Goal: Information Seeking & Learning: Compare options

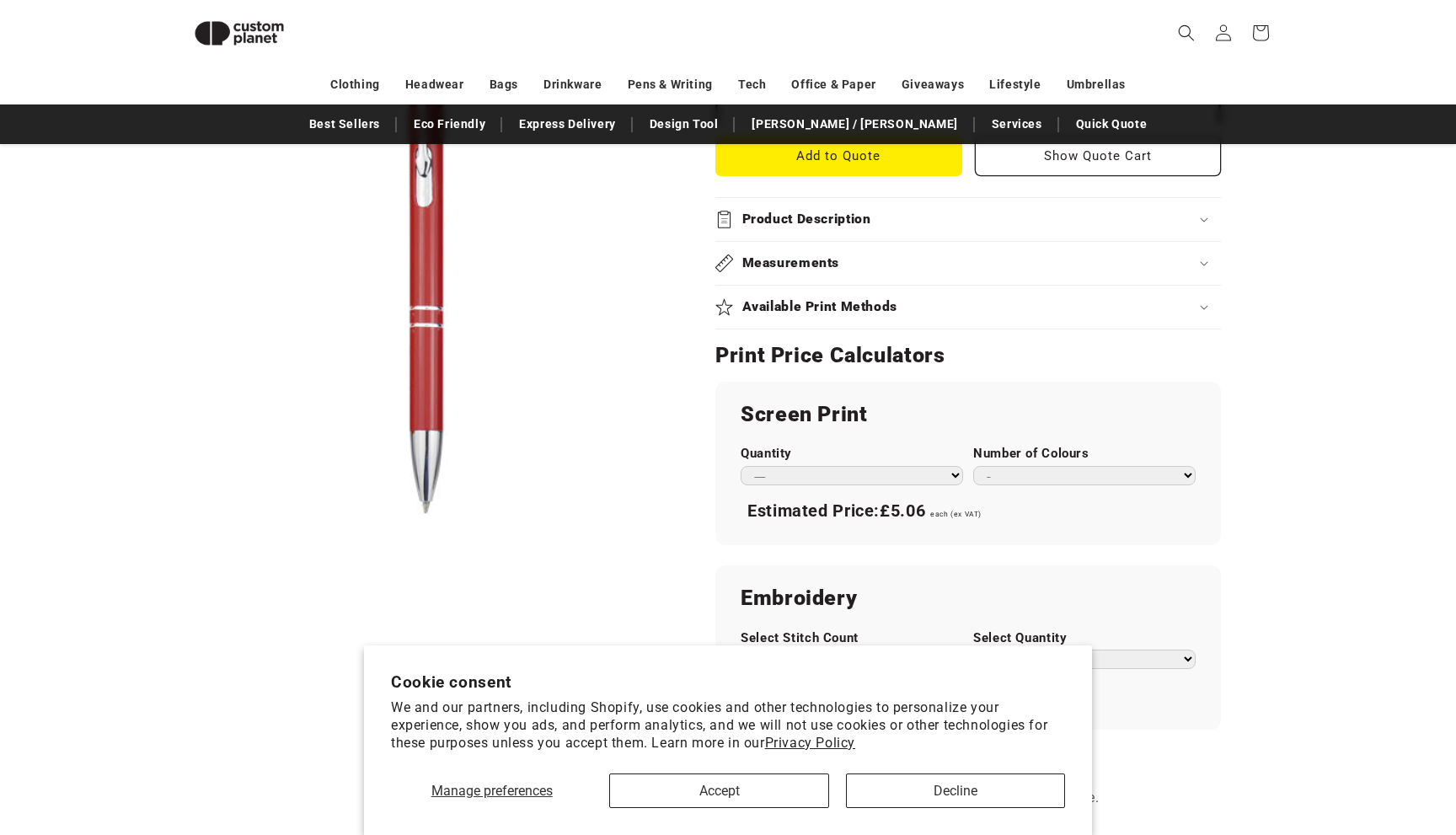
scroll to position [732, 0]
click at [750, 253] on h2 "Measurements" at bounding box center [791, 262] width 97 height 17
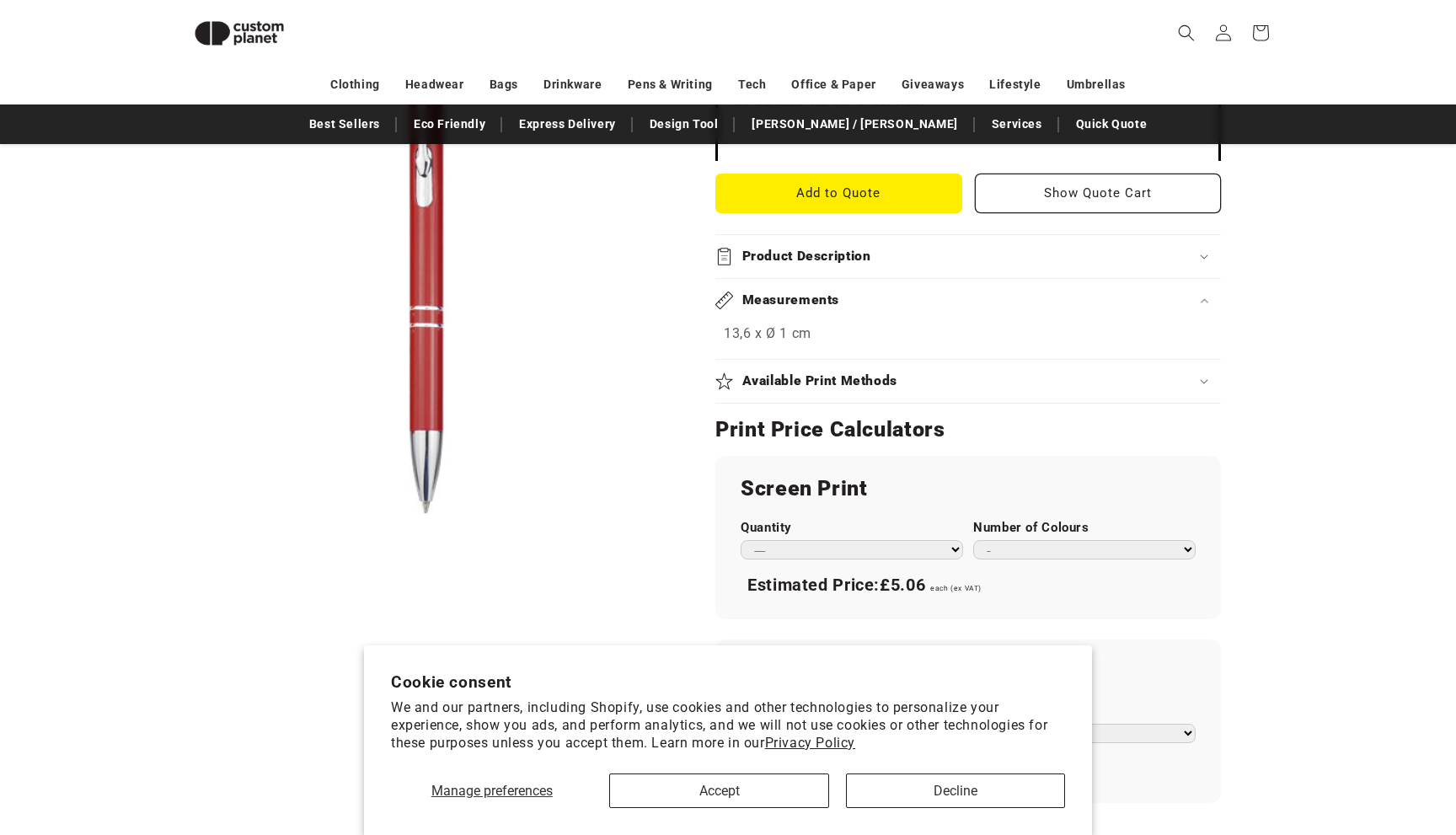
scroll to position [646, 0]
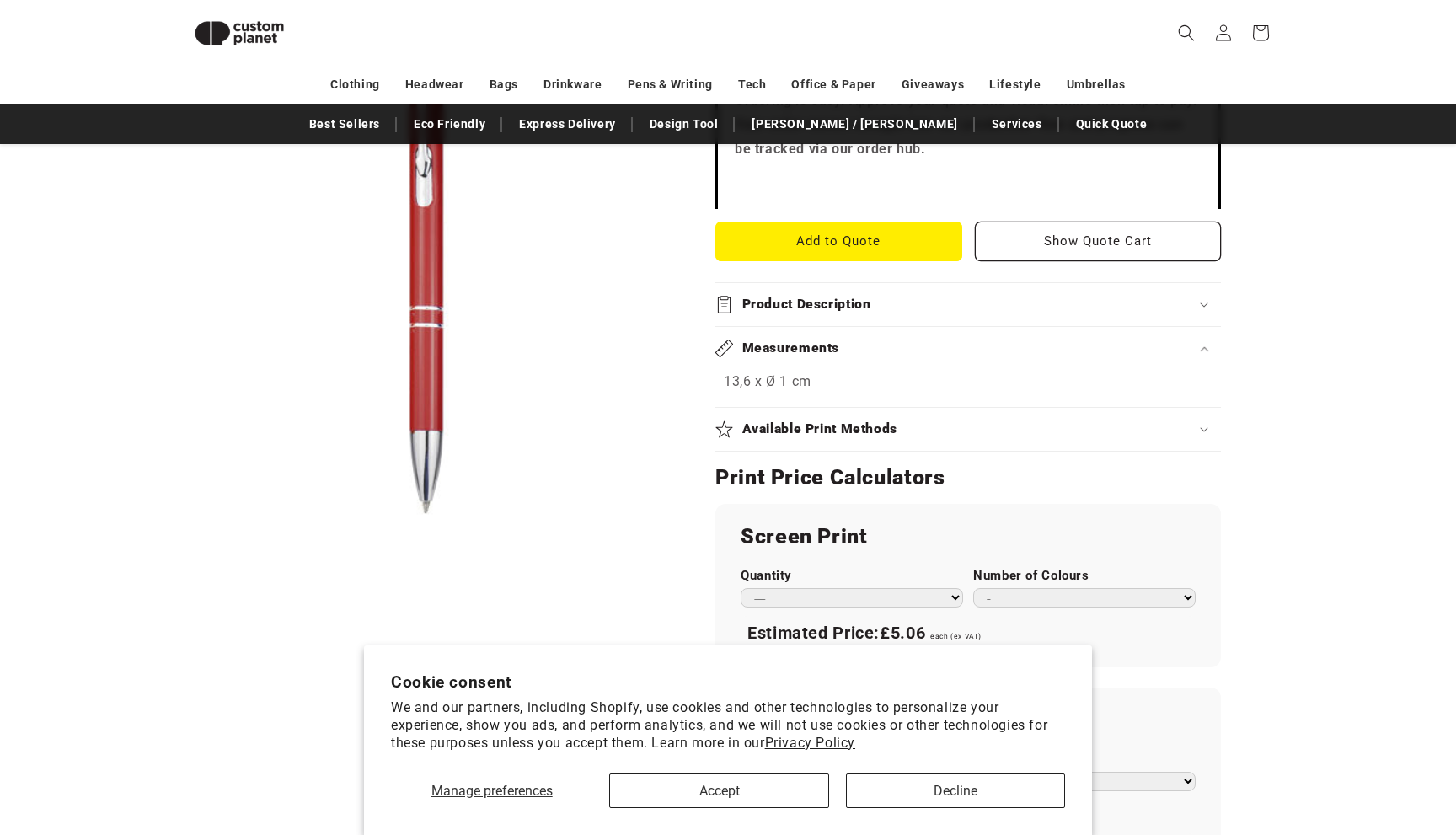
click at [762, 420] on h2 "Available Print Methods" at bounding box center [821, 429] width 156 height 17
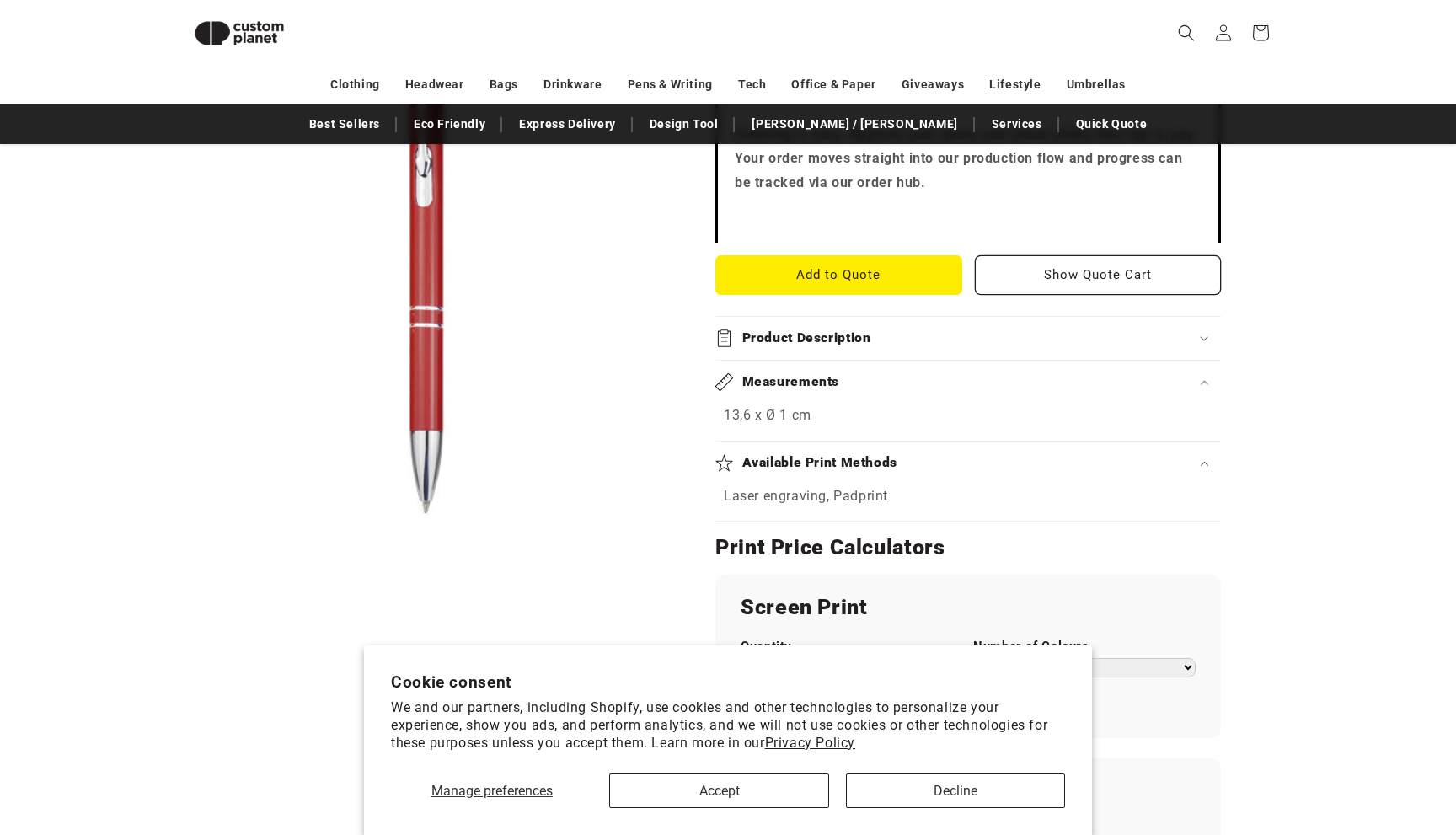
scroll to position [607, 0]
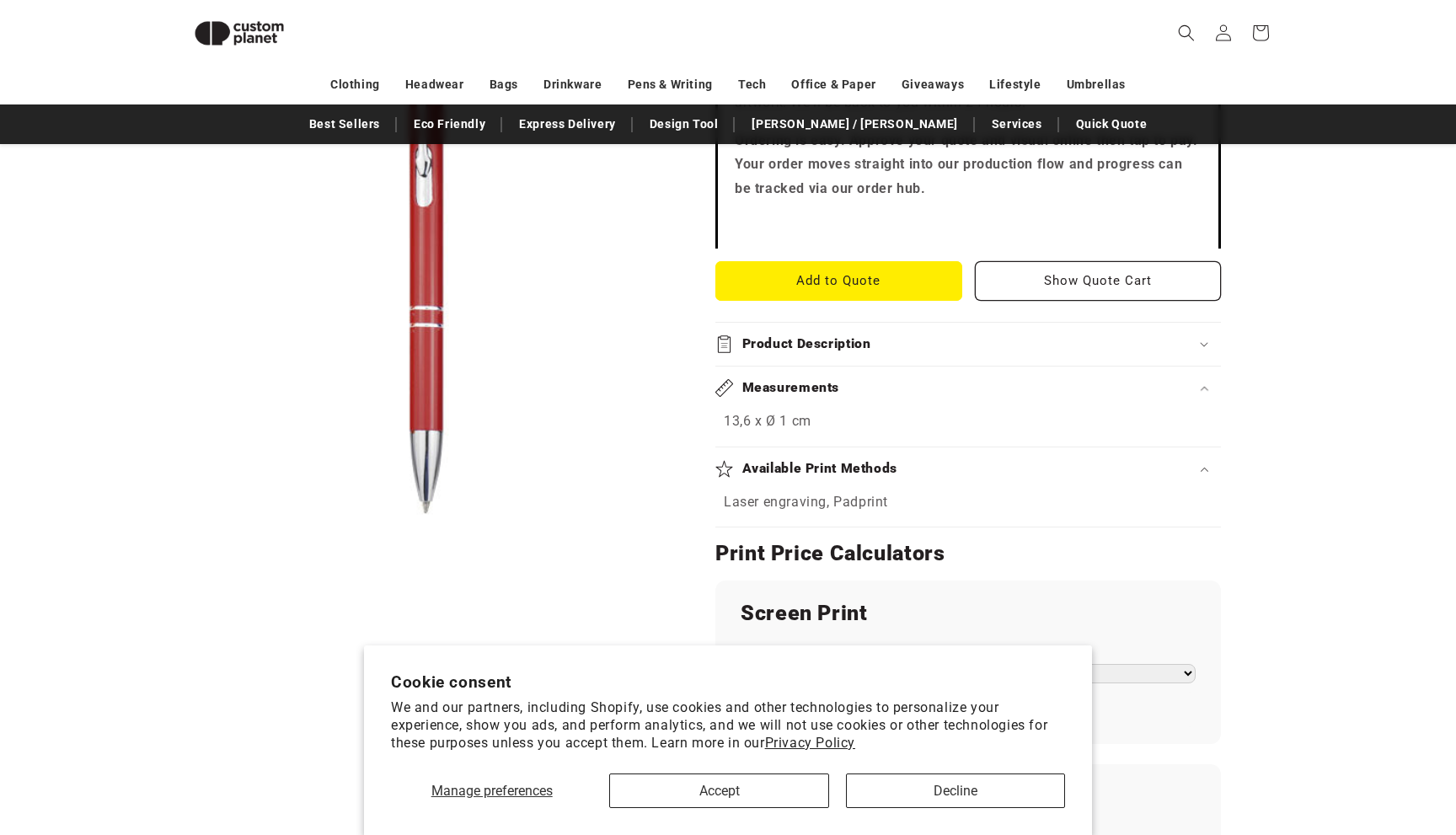
click at [862, 328] on summary "Product Description" at bounding box center [968, 344] width 506 height 43
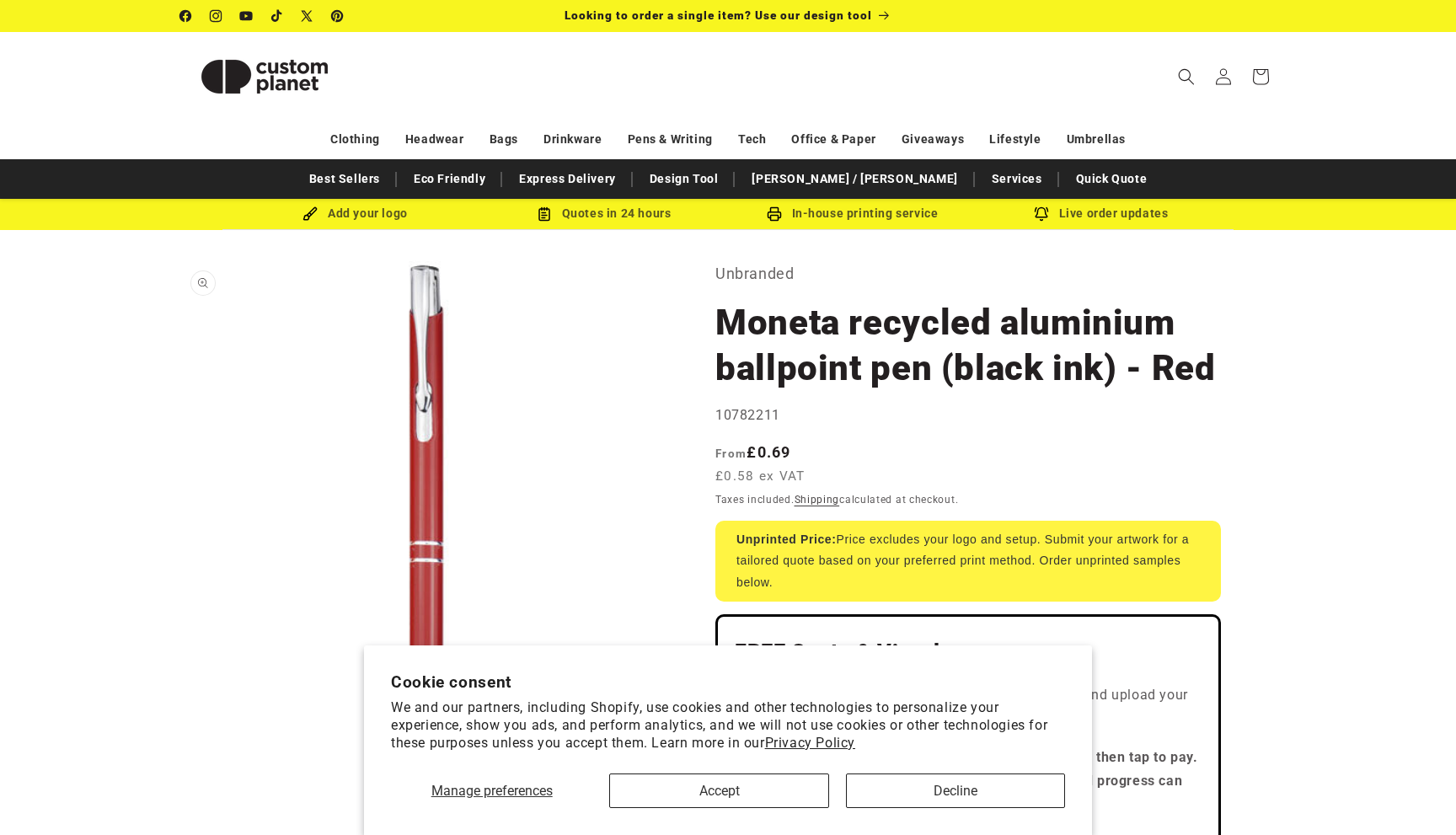
scroll to position [0, 0]
click at [1036, 778] on button "Decline" at bounding box center [956, 791] width 219 height 35
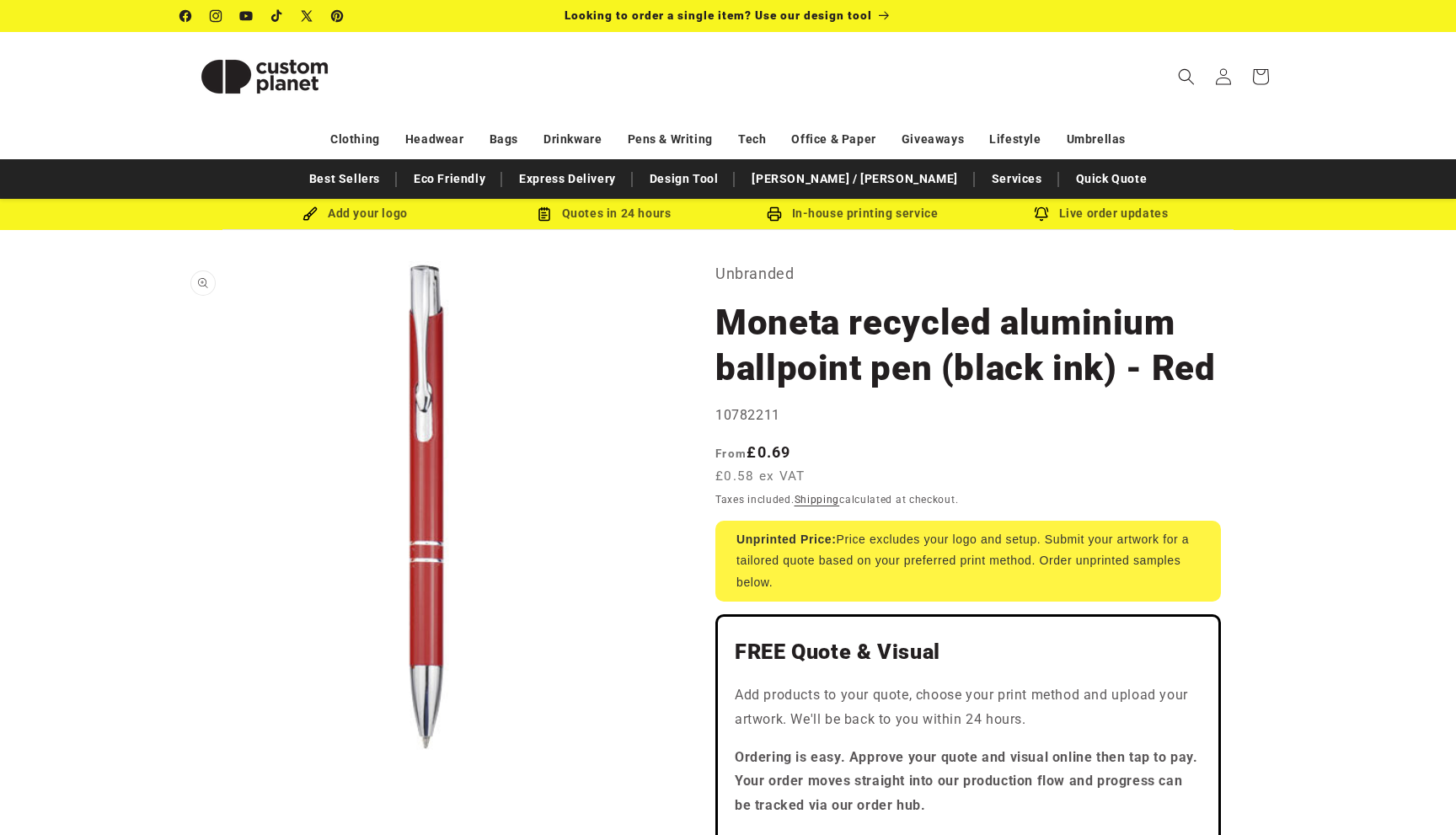
click at [180, 753] on button "Open media 1 in modal" at bounding box center [180, 753] width 0 height 0
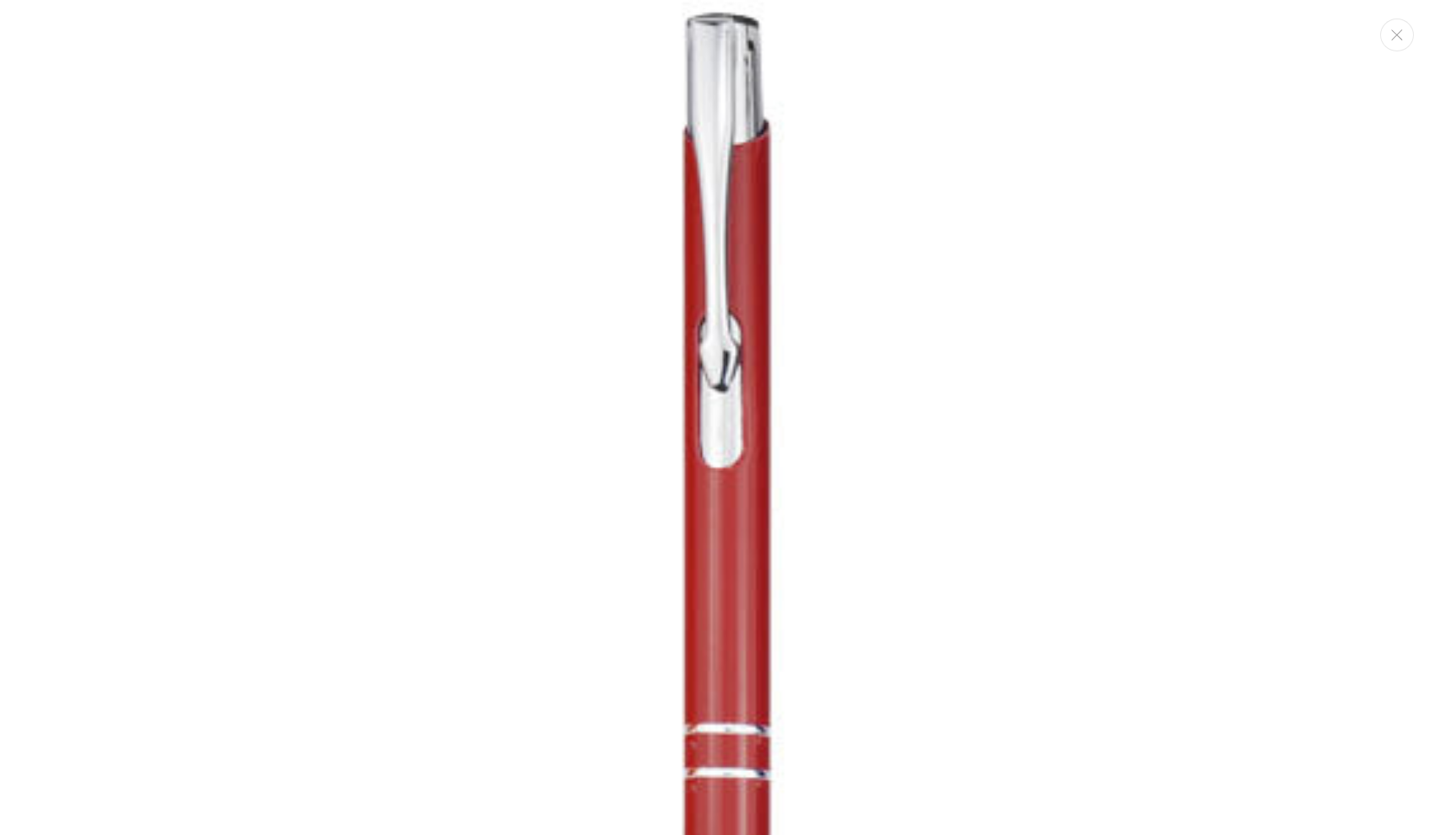
click at [767, 550] on img "Media gallery" at bounding box center [728, 635] width 1271 height 1270
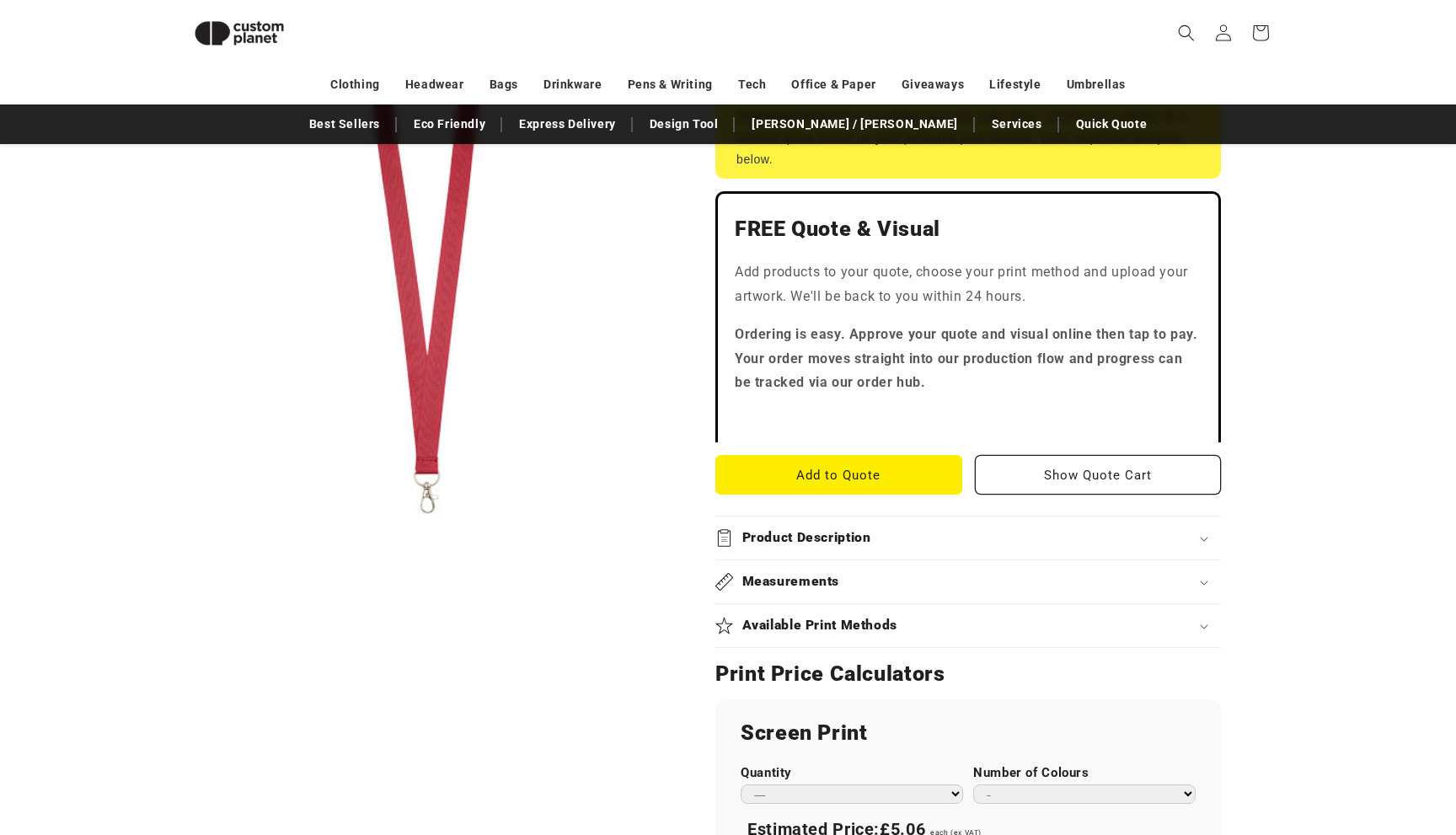
scroll to position [367, 0]
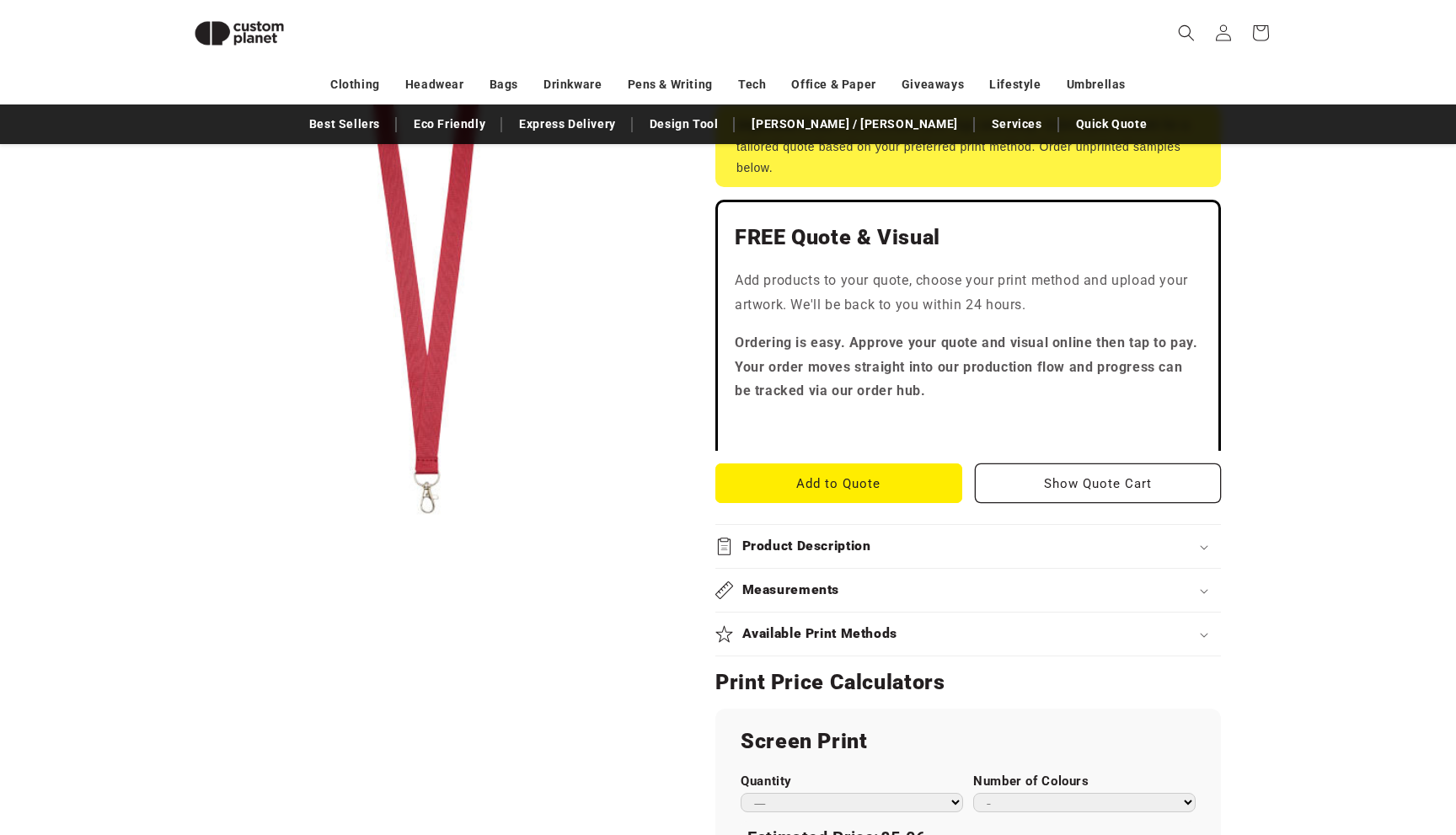
click at [821, 632] on h2 "Available Print Methods" at bounding box center [821, 633] width 156 height 17
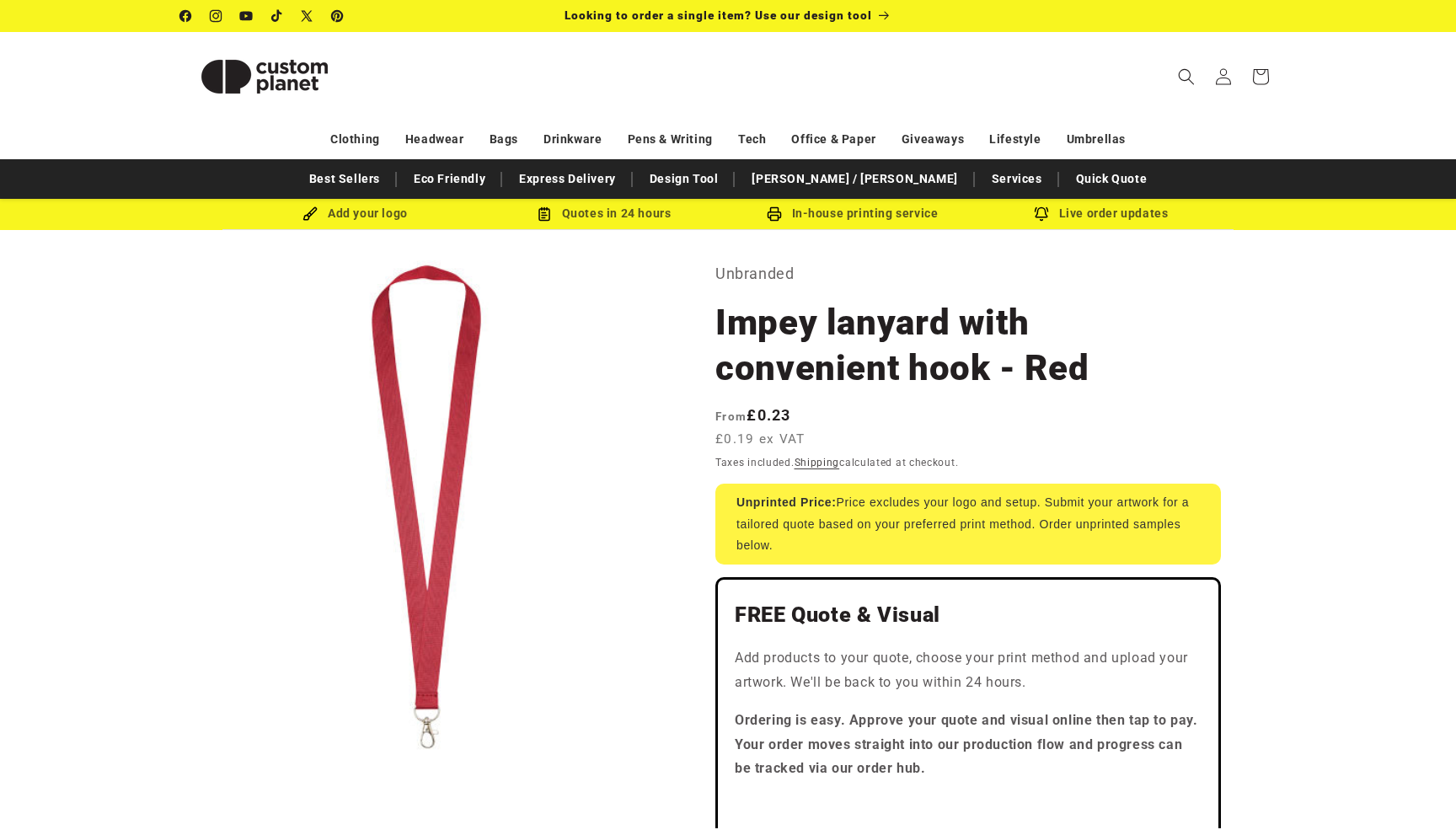
scroll to position [0, 0]
